Goal: Transaction & Acquisition: Download file/media

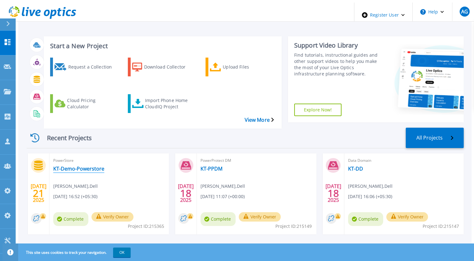
click at [69, 166] on link "KT-Demo-Powerstore" at bounding box center [78, 169] width 51 height 6
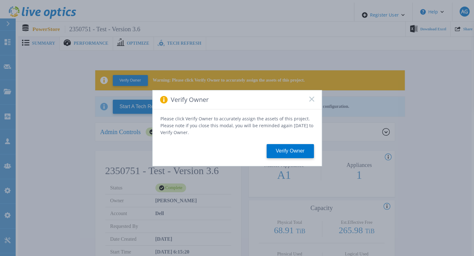
click at [311, 101] on rect at bounding box center [311, 98] width 5 height 5
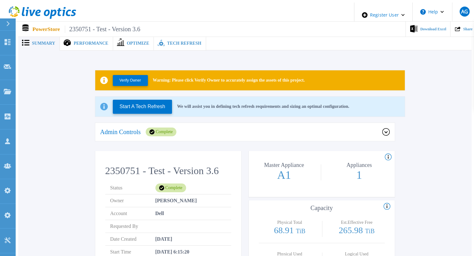
click at [213, 133] on div "Admin Controls Complete" at bounding box center [241, 132] width 282 height 9
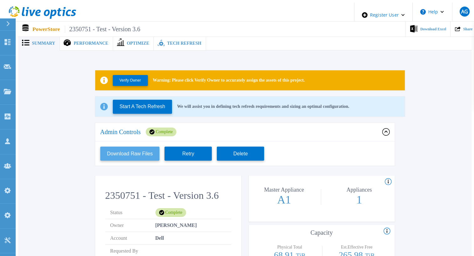
click at [134, 152] on button "Download Raw Files" at bounding box center [129, 154] width 59 height 14
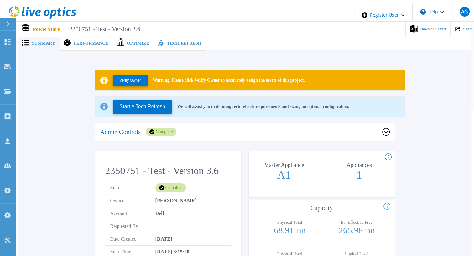
click at [126, 129] on p "Admin Controls" at bounding box center [120, 132] width 40 height 6
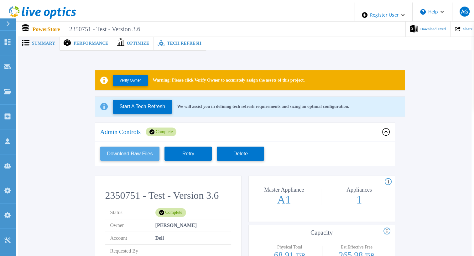
click at [136, 152] on button "Download Raw Files" at bounding box center [129, 154] width 59 height 14
